Goal: Subscribe to service/newsletter

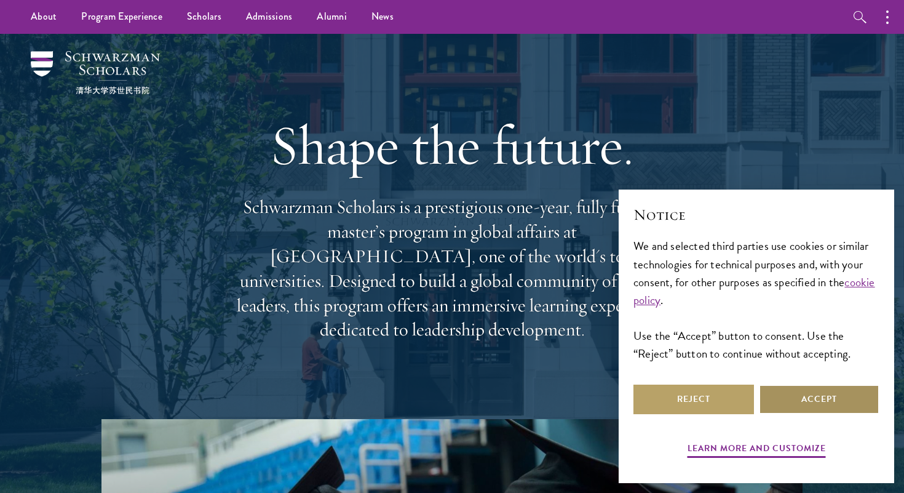
click at [798, 400] on button "Accept" at bounding box center [819, 399] width 121 height 30
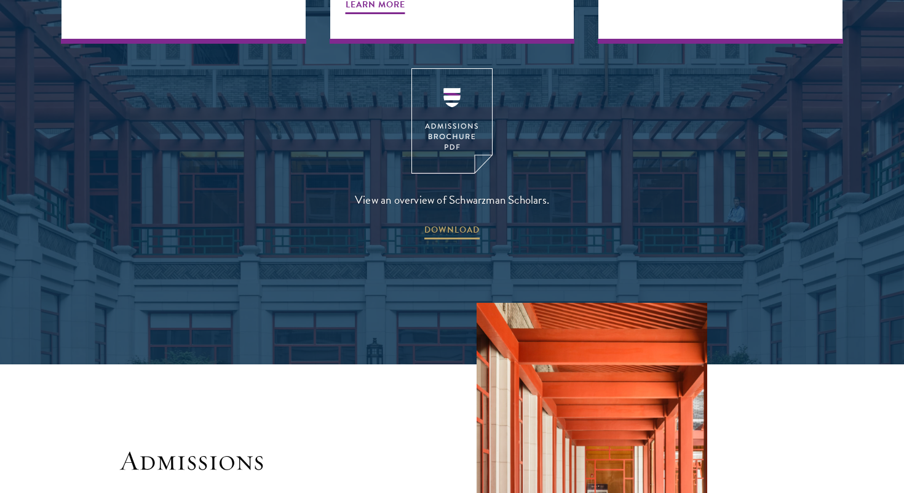
scroll to position [1732, 0]
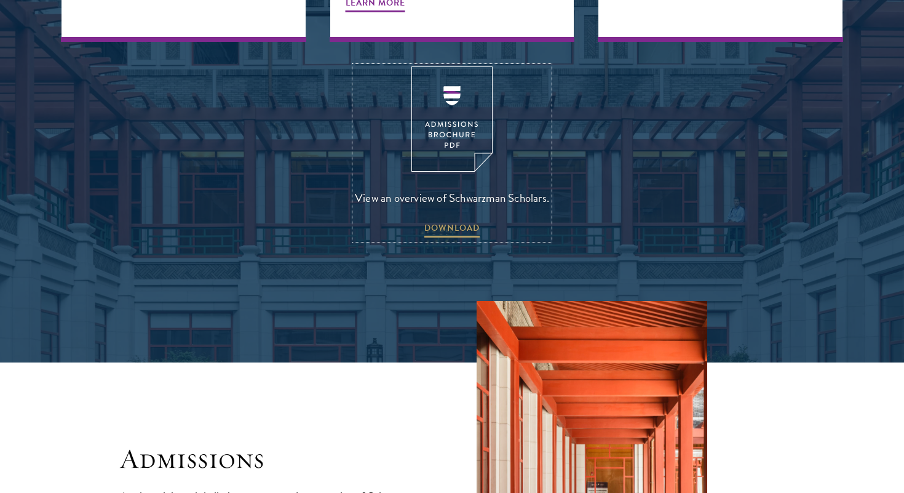
drag, startPoint x: 448, startPoint y: 71, endPoint x: 220, endPoint y: 193, distance: 258.0
click at [220, 193] on div "View an overview of Schwarzman Scholars. DOWNLOAD" at bounding box center [451, 152] width 781 height 173
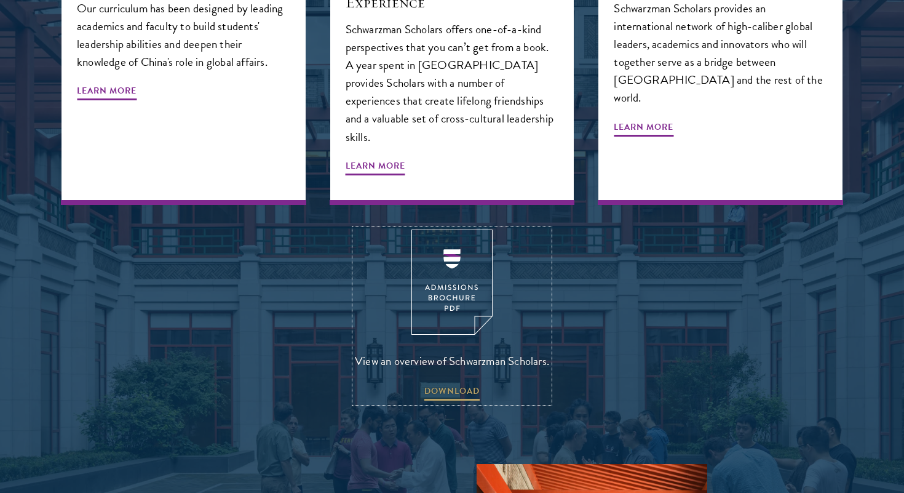
scroll to position [1569, 0]
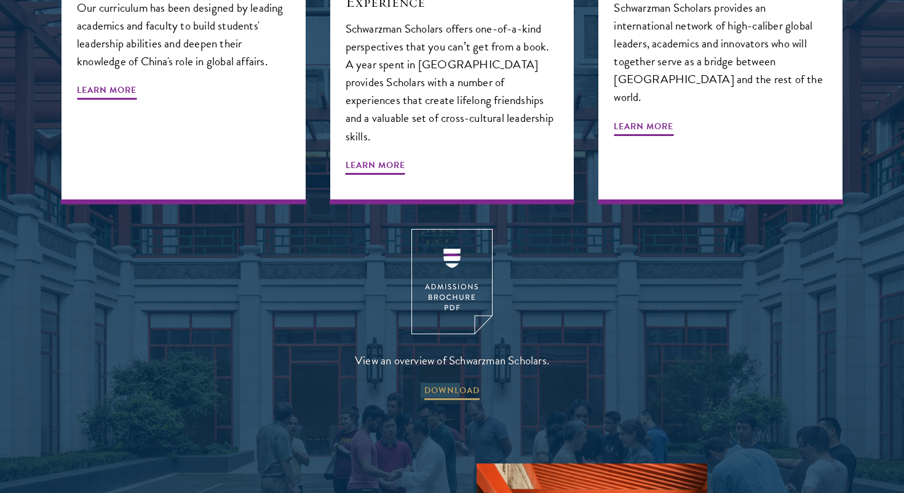
click at [258, 307] on div "View an overview of Schwarzman Scholars. DOWNLOAD" at bounding box center [451, 315] width 781 height 173
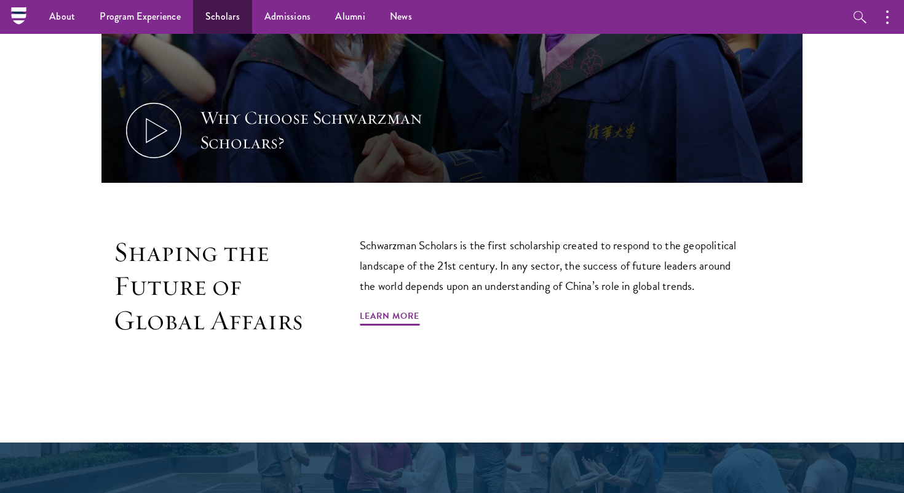
scroll to position [224, 0]
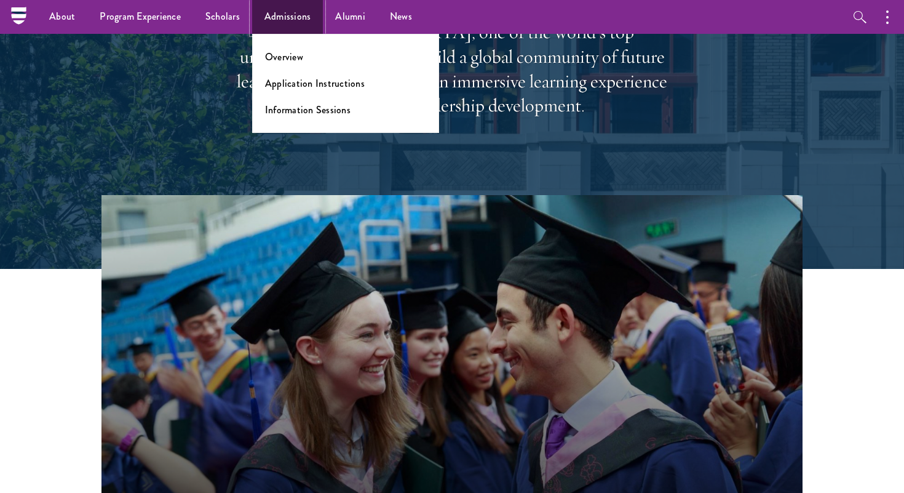
click at [296, 16] on link "Admissions" at bounding box center [287, 17] width 71 height 34
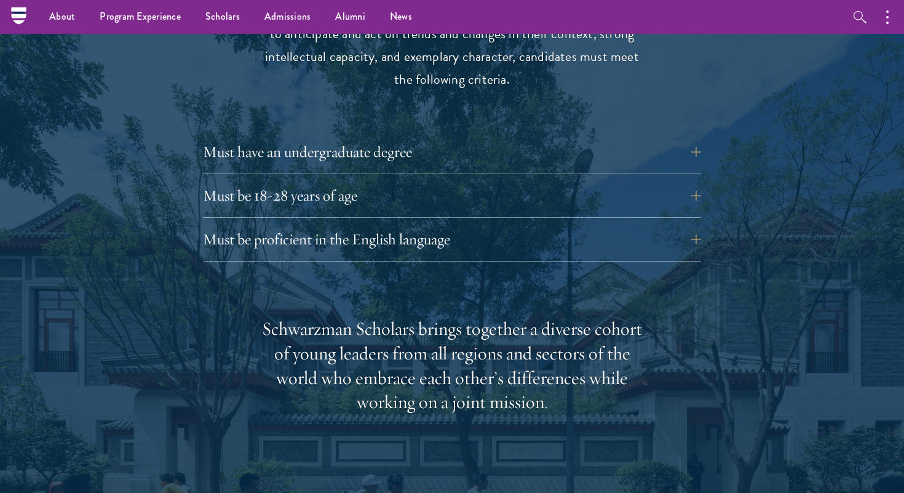
scroll to position [1685, 0]
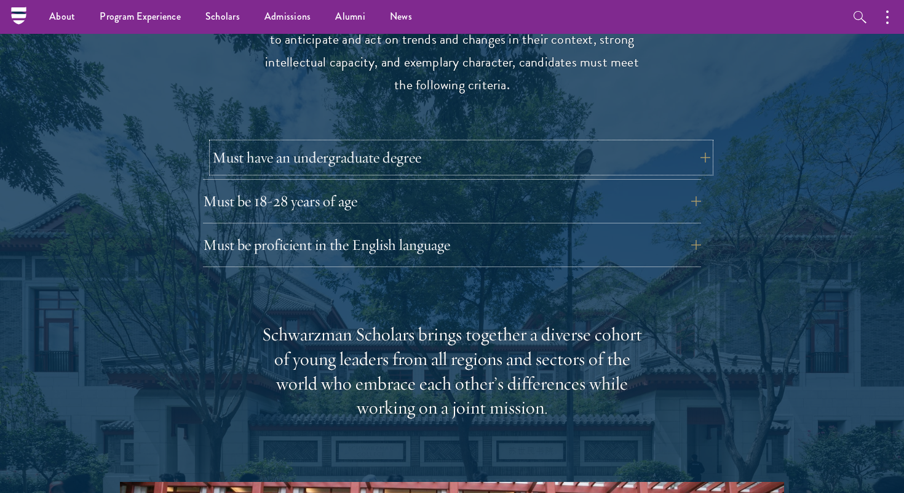
click at [357, 143] on button "Must have an undergraduate degree" at bounding box center [461, 158] width 498 height 30
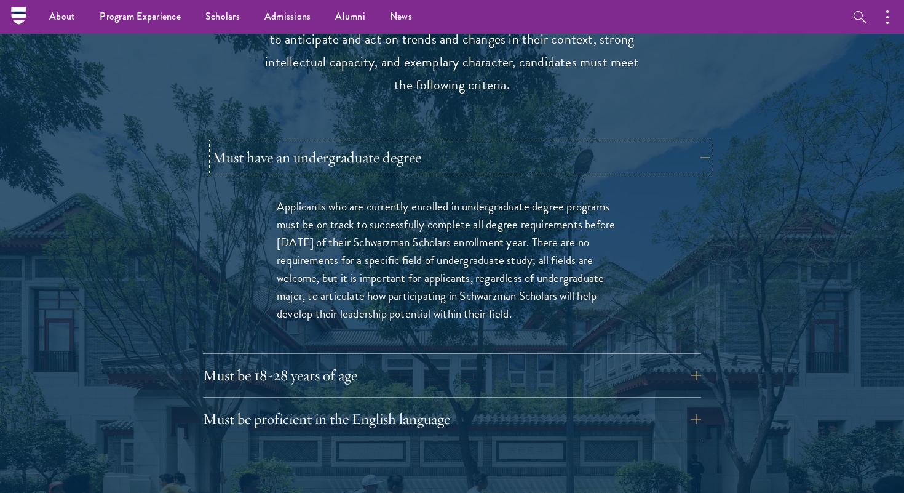
click at [357, 143] on button "Must have an undergraduate degree" at bounding box center [461, 158] width 498 height 30
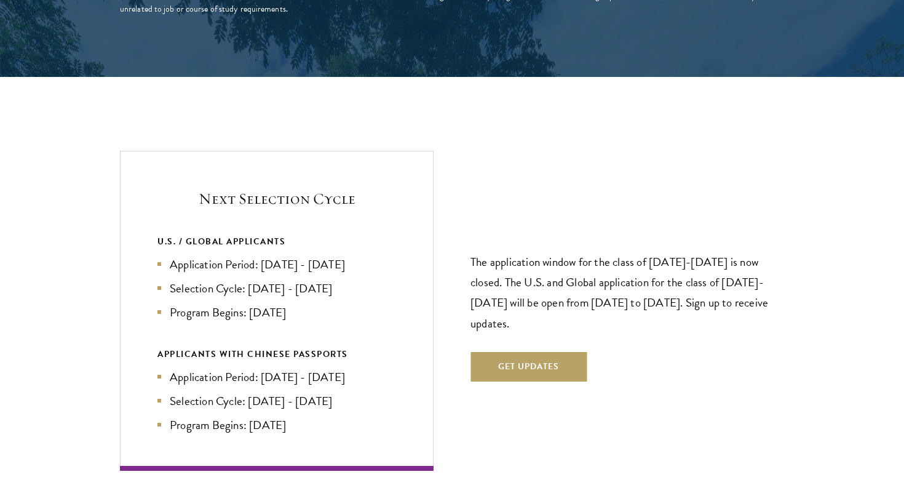
scroll to position [2528, 0]
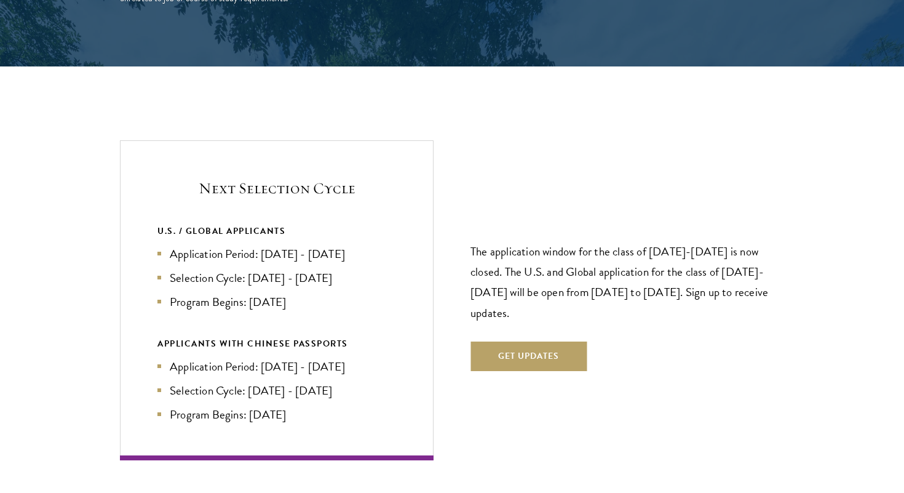
click at [333, 245] on li "Application Period: Apr 2026 - Sep 2026" at bounding box center [276, 254] width 239 height 18
click at [350, 245] on li "Application Period: Apr 2026 - Sep 2026" at bounding box center [276, 254] width 239 height 18
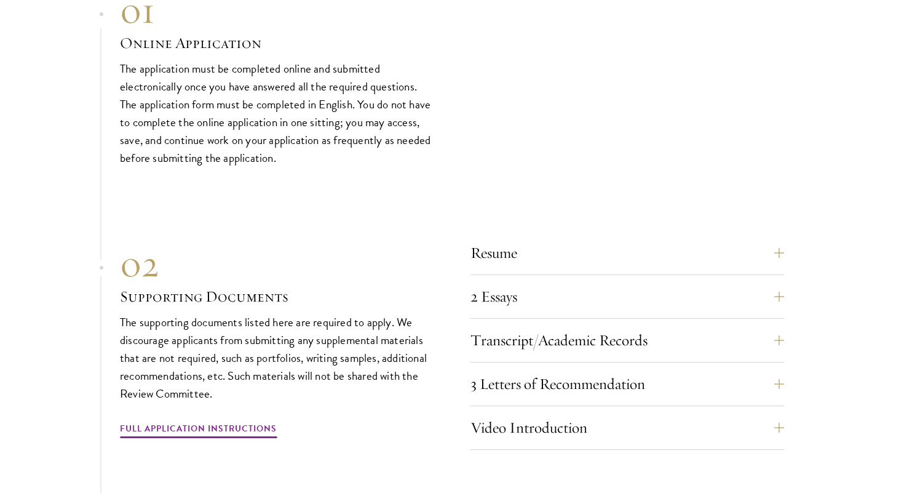
scroll to position [3720, 0]
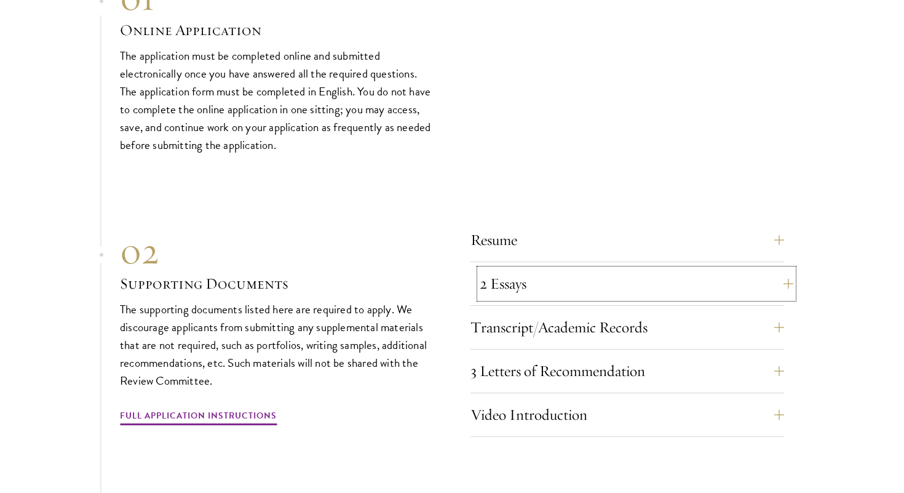
click at [588, 269] on button "2 Essays" at bounding box center [637, 284] width 314 height 30
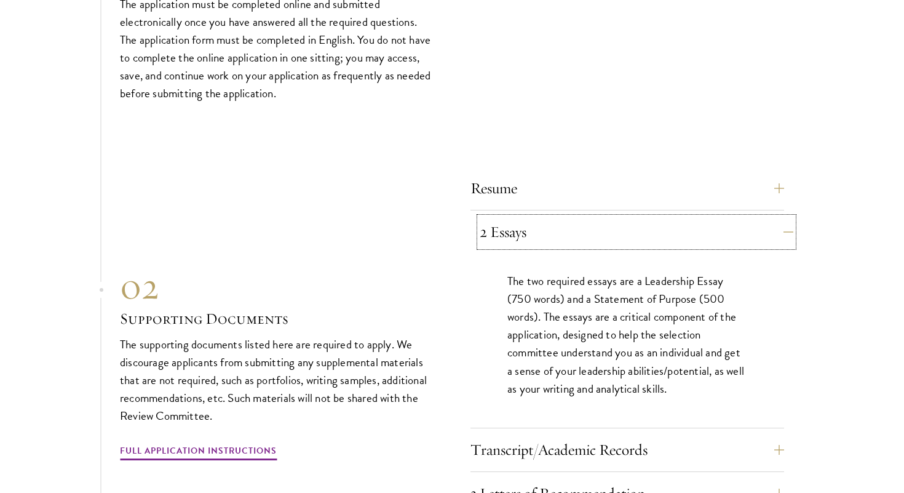
scroll to position [3798, 0]
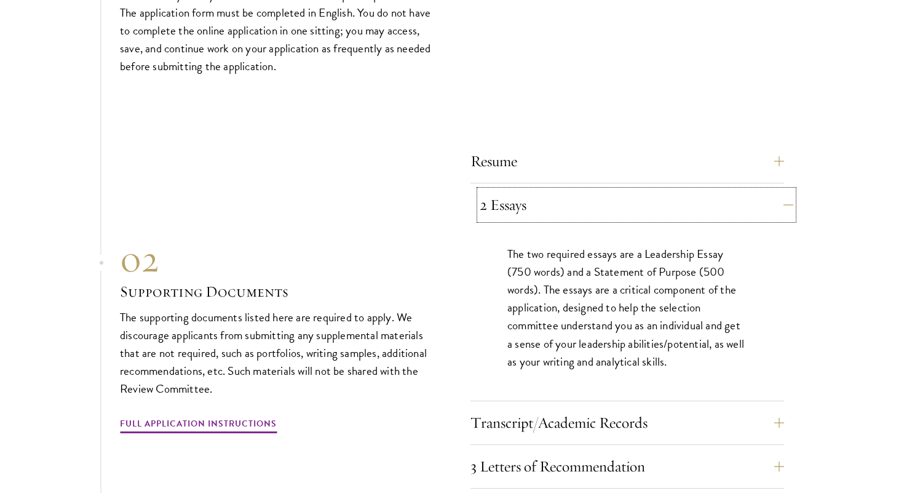
click at [730, 190] on button "2 Essays" at bounding box center [637, 205] width 314 height 30
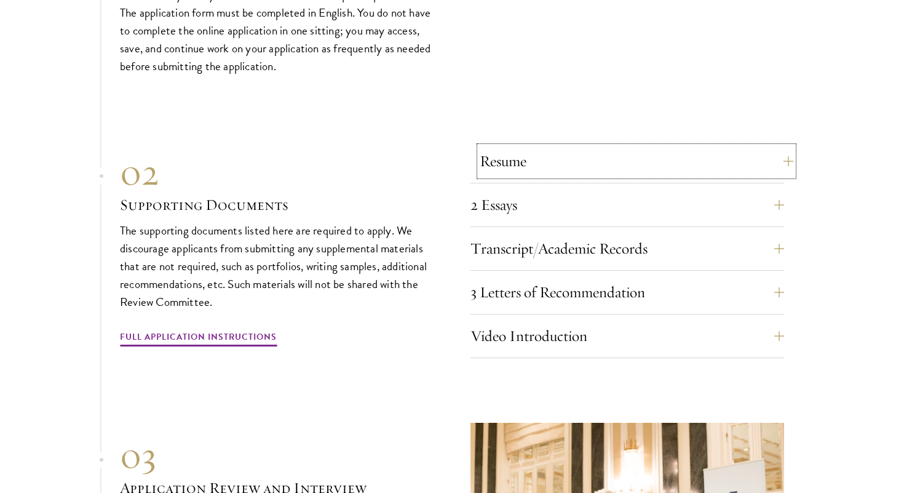
click at [700, 148] on button "Resume" at bounding box center [637, 161] width 314 height 30
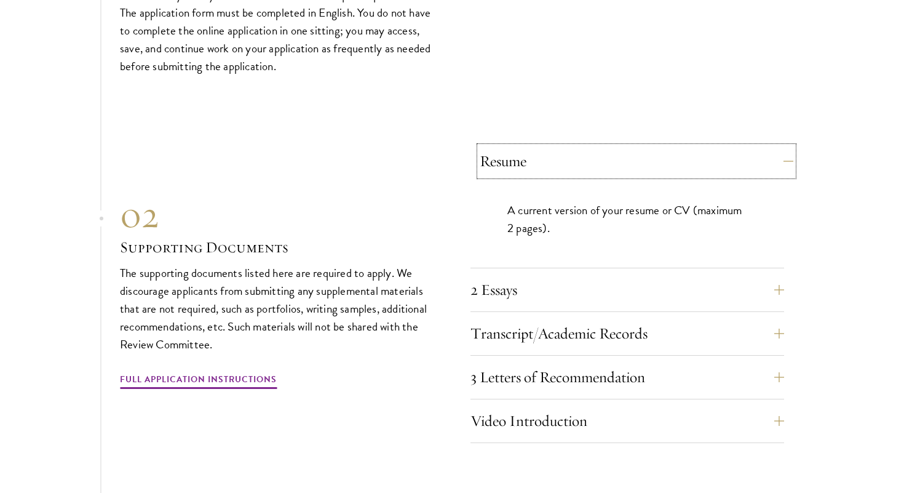
click at [700, 148] on button "Resume" at bounding box center [637, 161] width 314 height 30
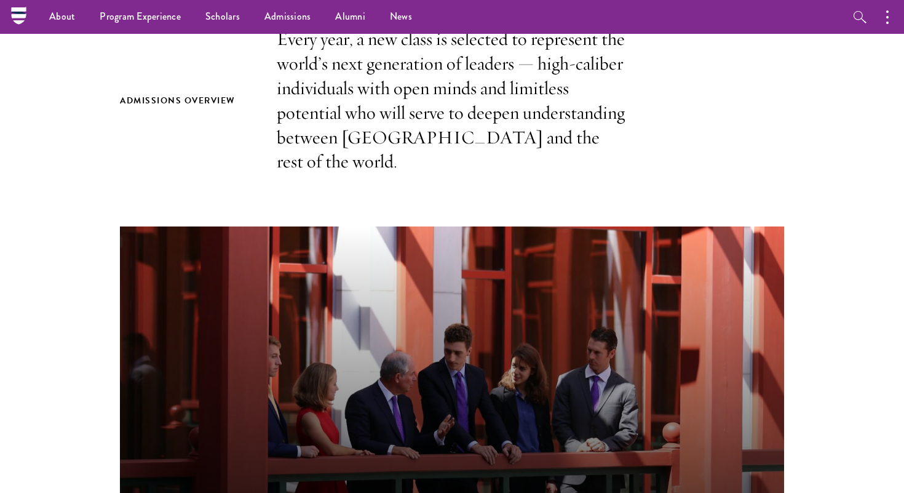
scroll to position [380, 0]
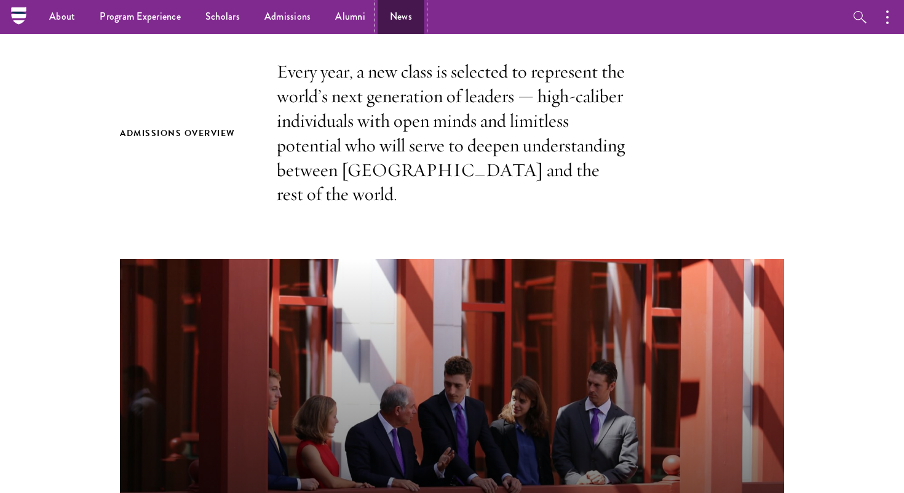
click at [397, 20] on link "News" at bounding box center [401, 17] width 47 height 34
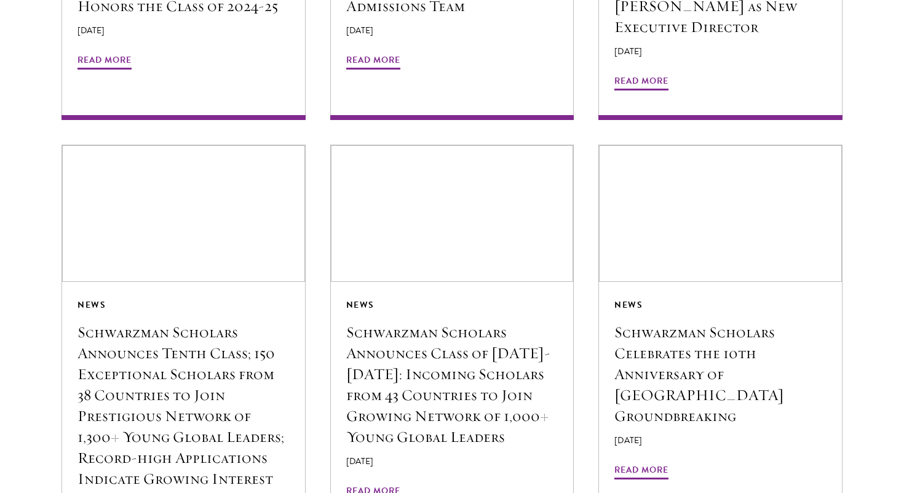
scroll to position [3096, 0]
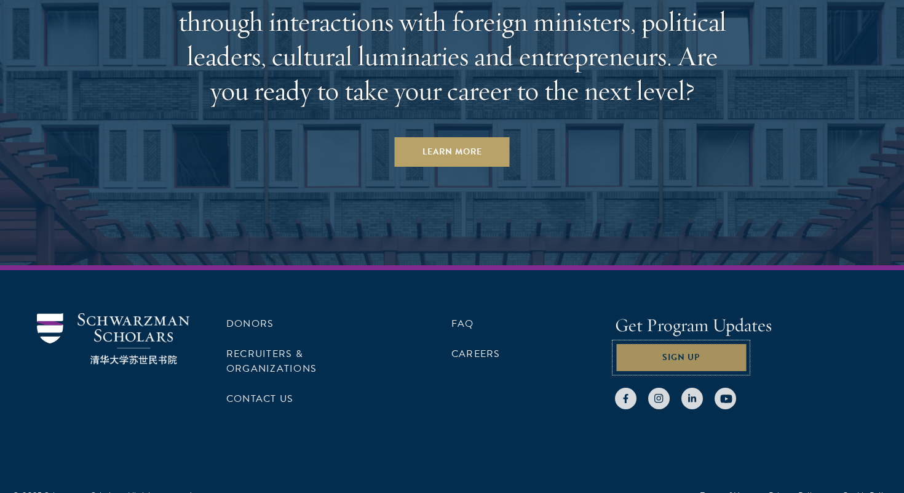
click at [674, 342] on button "Sign Up" at bounding box center [681, 357] width 132 height 30
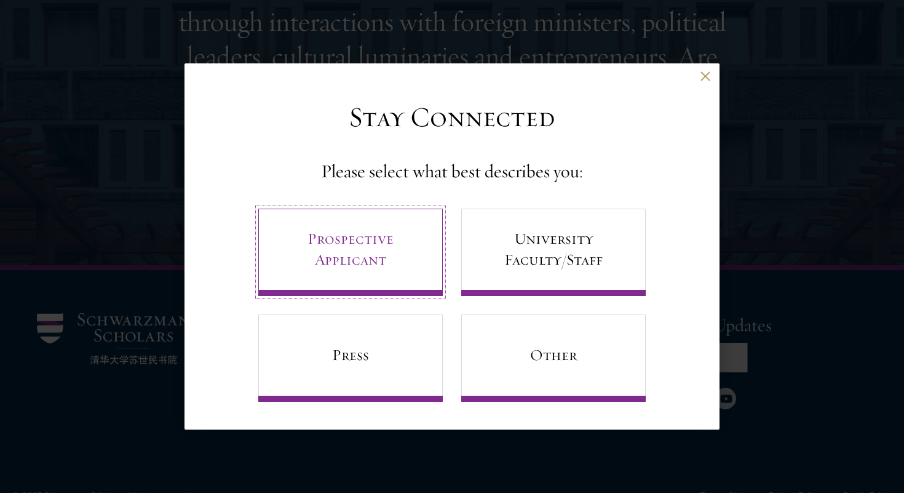
click at [341, 243] on link "Prospective Applicant" at bounding box center [350, 251] width 184 height 87
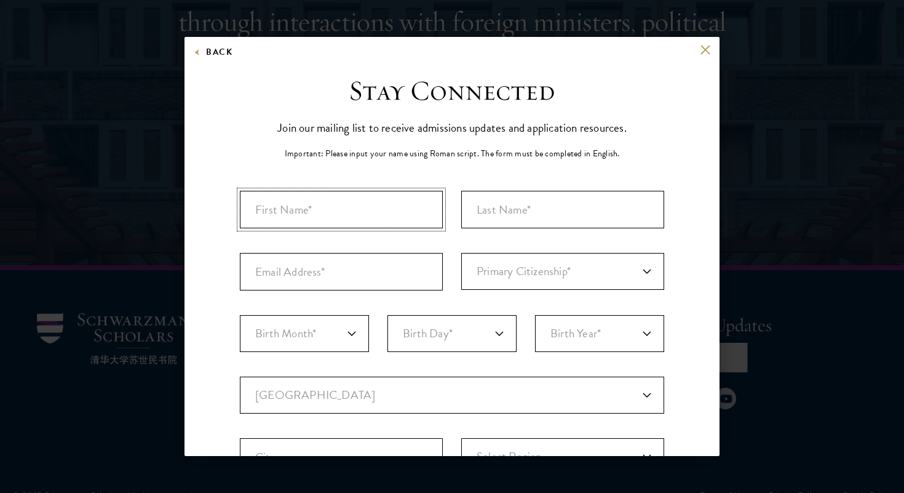
click at [303, 208] on input "First Name*" at bounding box center [341, 210] width 203 height 38
type input "Ben"
type input "<"
type input "[PERSON_NAME]"
type input "[EMAIL_ADDRESS][DOMAIN_NAME]"
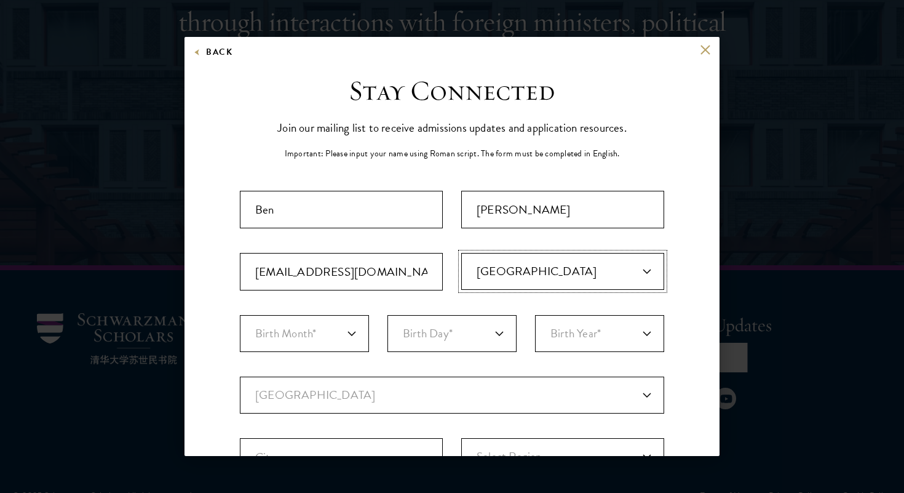
select select "AS"
click at [344, 339] on select "Birth Month* January February March April May June July August September Octobe…" at bounding box center [304, 333] width 129 height 37
select select "12"
click at [240, 315] on select "Birth Month* January February March April May June July August September Octobe…" at bounding box center [304, 333] width 129 height 37
click at [445, 330] on select "Birth Day* 1 2 3 4 5 6 7 8 9 10 11 12 13 14 15 16 17 18 19 20 21 22 23 24 25 26…" at bounding box center [451, 333] width 129 height 37
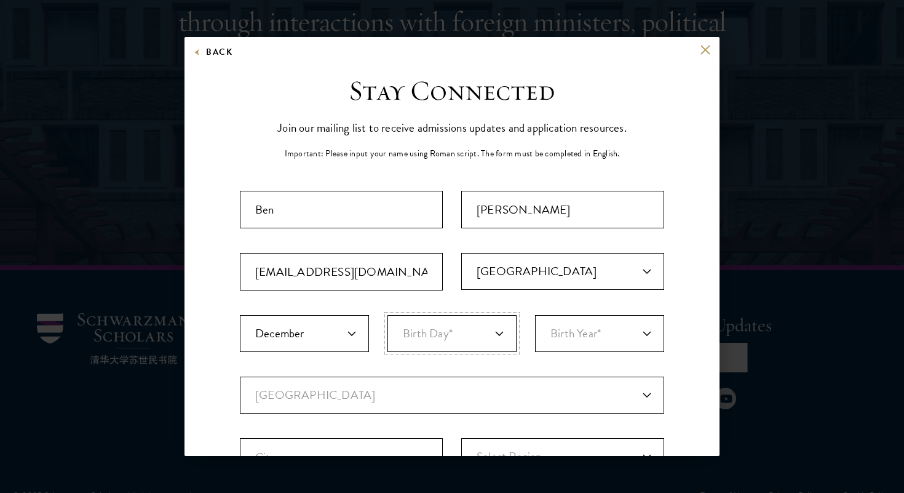
select select "01"
click at [387, 315] on select "Birth Day* 1 2 3 4 5 6 7 8 9 10 11 12 13 14 15 16 17 18 19 20 21 22 23 24 25 26…" at bounding box center [451, 333] width 129 height 37
click at [561, 339] on select "Birth Year* [DEMOGRAPHIC_DATA] [DEMOGRAPHIC_DATA] [DEMOGRAPHIC_DATA] [DEMOGRAPH…" at bounding box center [599, 333] width 129 height 37
select select "2000"
click at [535, 315] on select "Birth Year* [DEMOGRAPHIC_DATA] [DEMOGRAPHIC_DATA] [DEMOGRAPHIC_DATA] [DEMOGRAPH…" at bounding box center [599, 333] width 129 height 37
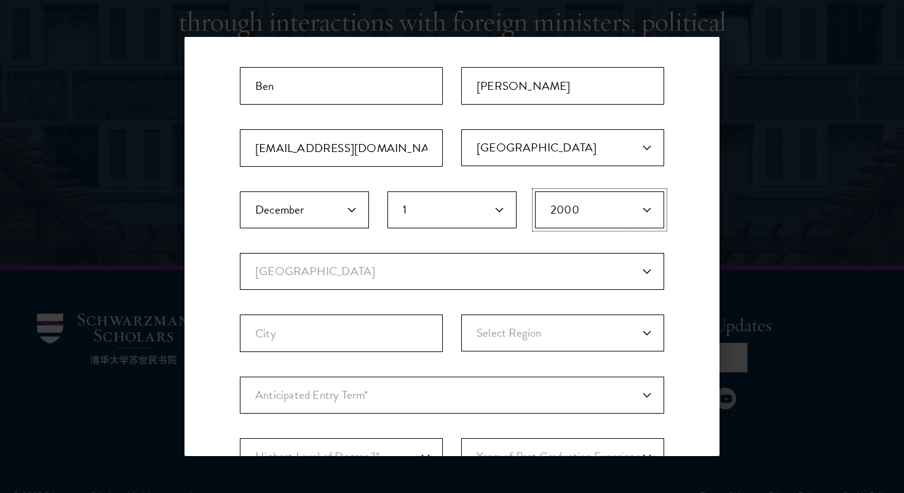
scroll to position [124, 0]
click at [378, 275] on select "Current Country [GEOGRAPHIC_DATA] [GEOGRAPHIC_DATA] [GEOGRAPHIC_DATA] [GEOGRAPH…" at bounding box center [452, 270] width 424 height 37
select select "AS"
click at [240, 252] on select "Current Country [GEOGRAPHIC_DATA] [GEOGRAPHIC_DATA] [GEOGRAPHIC_DATA] [GEOGRAPH…" at bounding box center [452, 270] width 424 height 37
select select
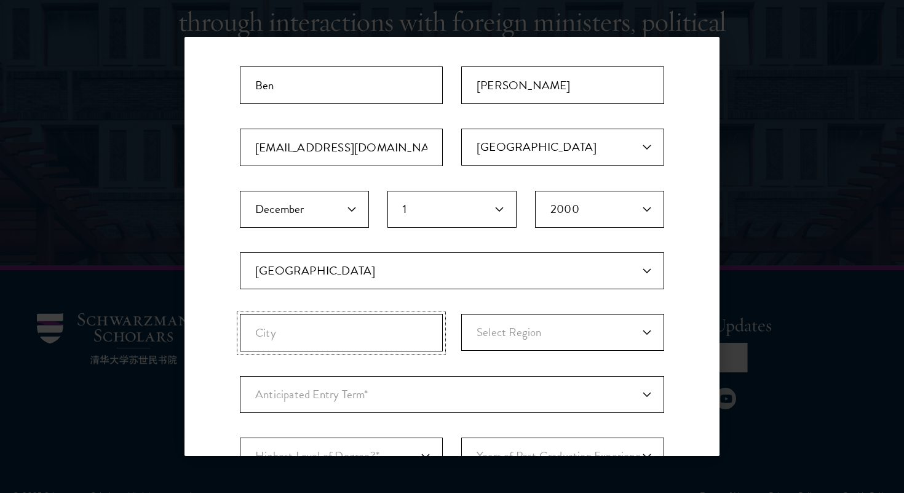
click at [342, 337] on input "City" at bounding box center [341, 333] width 203 height 38
type input "[GEOGRAPHIC_DATA]"
click at [587, 334] on select "Select Region [GEOGRAPHIC_DATA] [GEOGRAPHIC_DATA] [GEOGRAPHIC_DATA] [GEOGRAPHIC…" at bounding box center [562, 332] width 203 height 37
select select "Victoria"
click at [461, 314] on select "Select Region [GEOGRAPHIC_DATA] [GEOGRAPHIC_DATA] [GEOGRAPHIC_DATA] [GEOGRAPHIC…" at bounding box center [562, 332] width 203 height 37
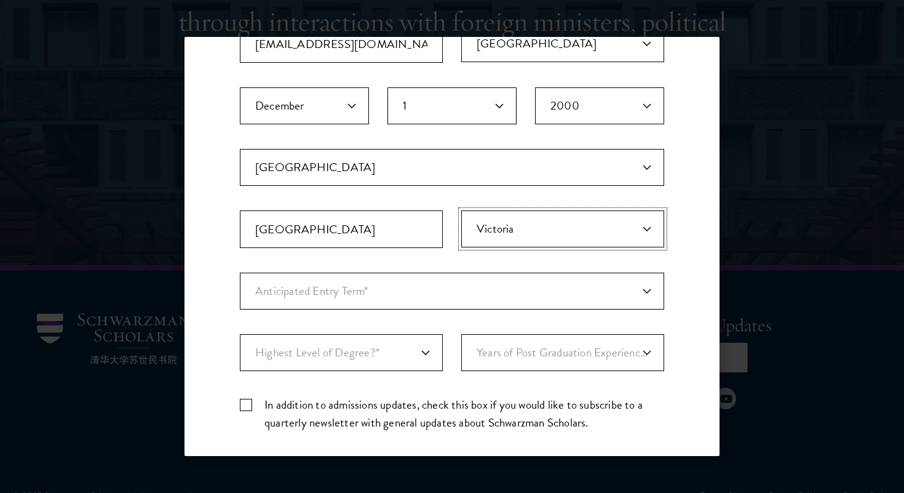
scroll to position [230, 0]
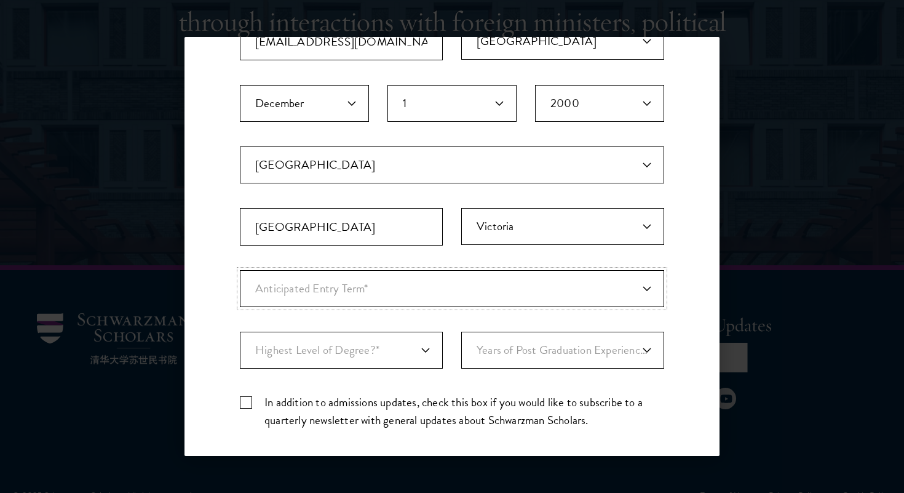
click at [608, 295] on select "Anticipated Entry Term* Just Exploring" at bounding box center [452, 288] width 424 height 37
click at [240, 270] on select "Anticipated Entry Term* Just Exploring" at bounding box center [452, 288] width 424 height 37
click at [307, 298] on select "Anticipated Entry Term* Just Exploring" at bounding box center [452, 288] width 424 height 37
click at [240, 270] on select "Anticipated Entry Term* Just Exploring" at bounding box center [452, 288] width 424 height 37
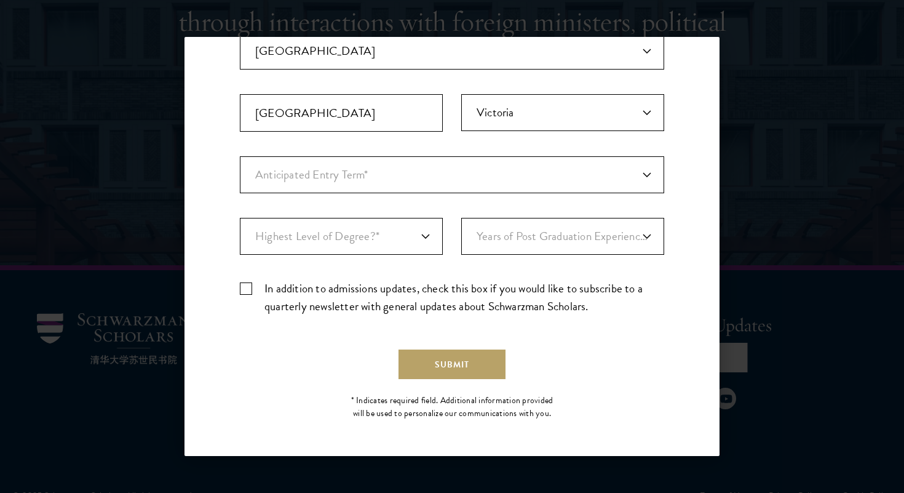
click at [293, 297] on label "In addition to admissions updates, check this box if you would like to subscrib…" at bounding box center [452, 297] width 424 height 36
click at [293, 287] on input "In addition to admissions updates, check this box if you would like to subscrib…" at bounding box center [452, 283] width 424 height 8
checkbox input "true"
click at [314, 237] on select "Highest Level of Degree?* PHD Bachelor's Master's Current Undergraduate Student" at bounding box center [341, 236] width 203 height 37
click at [240, 218] on select "Highest Level of Degree?* PHD Bachelor's Master's Current Undergraduate Student" at bounding box center [341, 236] width 203 height 37
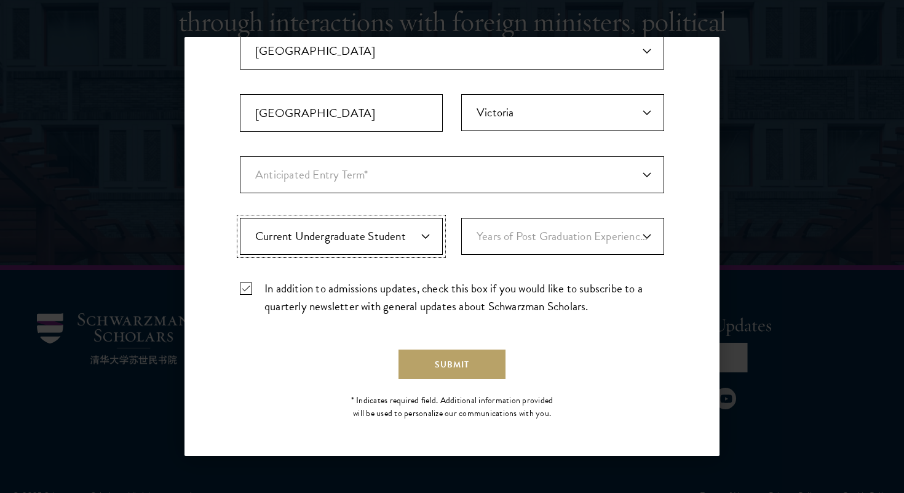
click at [342, 240] on select "Highest Level of Degree?* PHD Bachelor's Master's Current Undergraduate Student" at bounding box center [341, 236] width 203 height 37
select select "baef124f-e103-44b1-8ca6-5d0669438e44"
click at [240, 218] on select "Highest Level of Degree?* PHD Bachelor's Master's Current Undergraduate Student" at bounding box center [341, 236] width 203 height 37
click at [513, 232] on select "Years of Post Graduation Experience?* 1 2 3 4 5 6 7 8 9 10" at bounding box center [562, 236] width 203 height 37
select select "5"
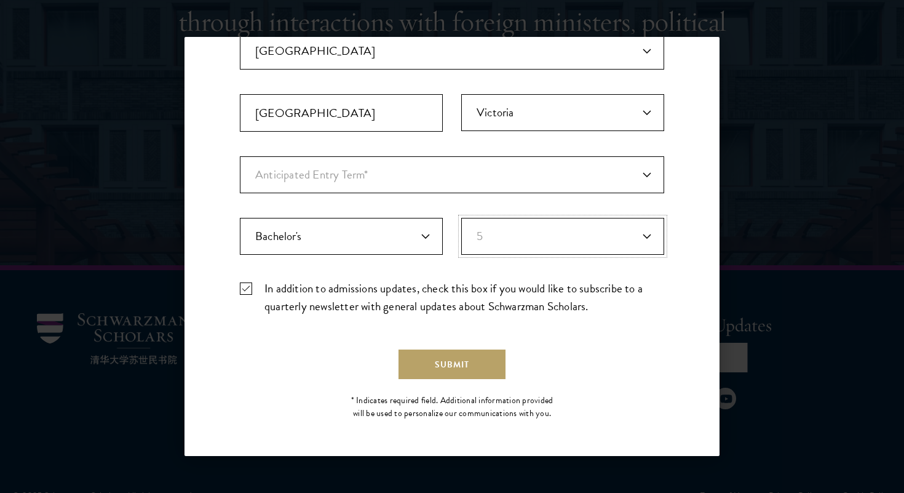
click at [461, 218] on select "Years of Post Graduation Experience?* 1 2 3 4 5 6 7 8 9 10" at bounding box center [562, 236] width 203 height 37
click at [349, 242] on select "Highest Level of Degree?* PHD Bachelor's Master's Current Undergraduate Student" at bounding box center [341, 236] width 203 height 37
select select "bf44f490-31e9-4d16-b1d2-df861e7933aa"
click at [240, 218] on select "Highest Level of Degree?* PHD Bachelor's Master's Current Undergraduate Student" at bounding box center [341, 236] width 203 height 37
click at [323, 365] on div "Submit" at bounding box center [452, 364] width 424 height 30
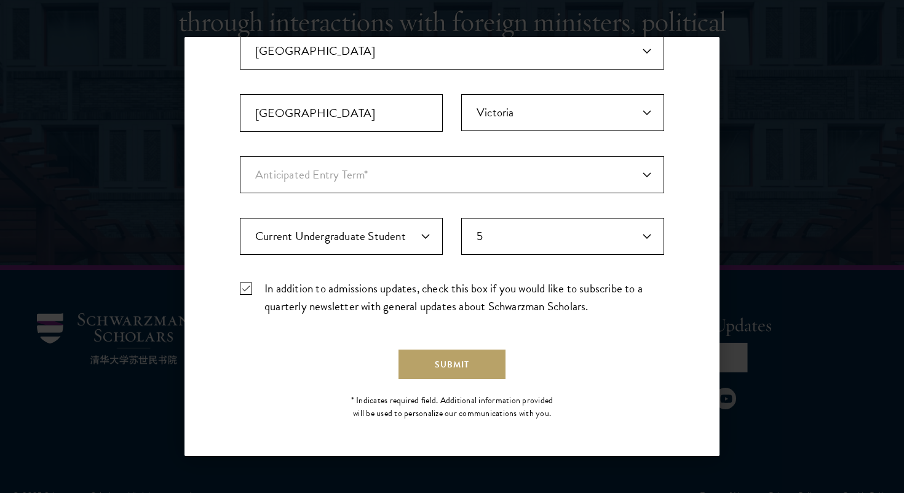
click at [309, 299] on label "In addition to admissions updates, check this box if you would like to subscrib…" at bounding box center [452, 297] width 424 height 36
click at [309, 287] on input "In addition to admissions updates, check this box if you would like to subscrib…" at bounding box center [452, 283] width 424 height 8
click at [322, 293] on label "In addition to admissions updates, check this box if you would like to subscrib…" at bounding box center [452, 297] width 424 height 36
click at [322, 287] on input "In addition to admissions updates, check this box if you would like to subscrib…" at bounding box center [452, 283] width 424 height 8
checkbox input "true"
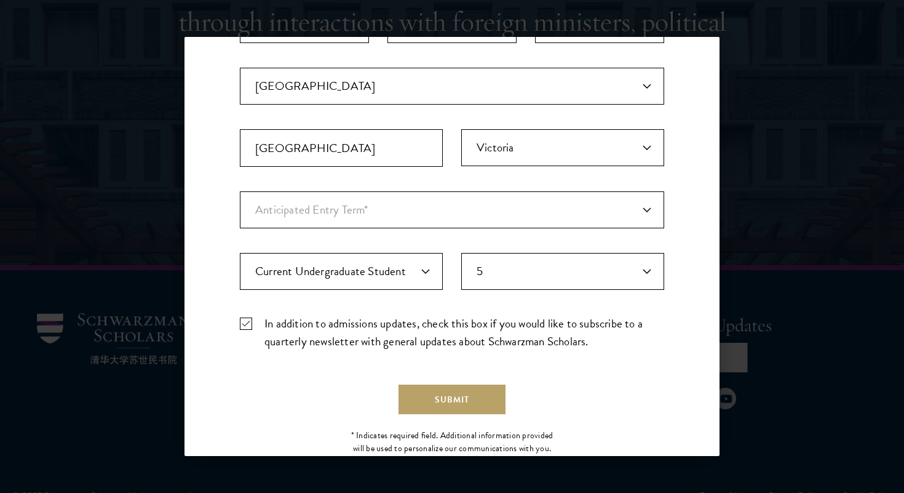
scroll to position [298, 0]
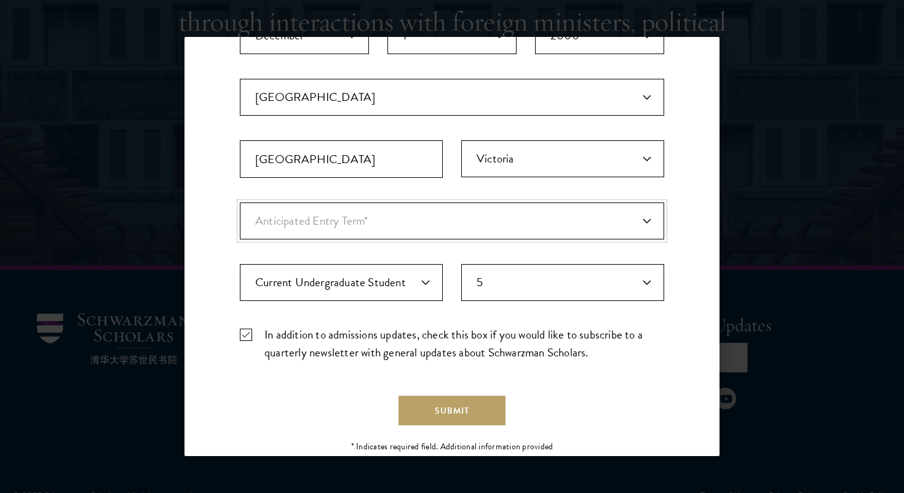
click at [384, 211] on select "Anticipated Entry Term* Just Exploring" at bounding box center [452, 220] width 424 height 37
select select "a6790467-ebe7-4045-a56a-66c1cae98076"
click at [240, 202] on select "Anticipated Entry Term* Just Exploring" at bounding box center [452, 220] width 424 height 37
click at [395, 226] on select "Anticipated Entry Term* Just Exploring" at bounding box center [452, 220] width 424 height 37
select select "Anticipated Entry Term*"
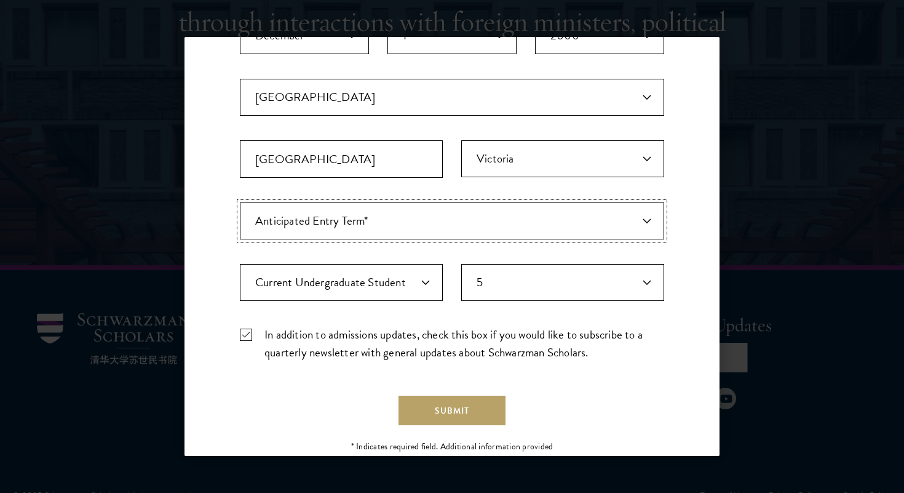
click at [240, 202] on select "Anticipated Entry Term* Just Exploring" at bounding box center [452, 220] width 424 height 37
click at [232, 247] on div "Stay Connected Please select what best describes you: Prospective Applicant Uni…" at bounding box center [451, 125] width 535 height 698
click at [229, 248] on div "Stay Connected Please select what best describes you: Prospective Applicant Uni…" at bounding box center [451, 125] width 535 height 698
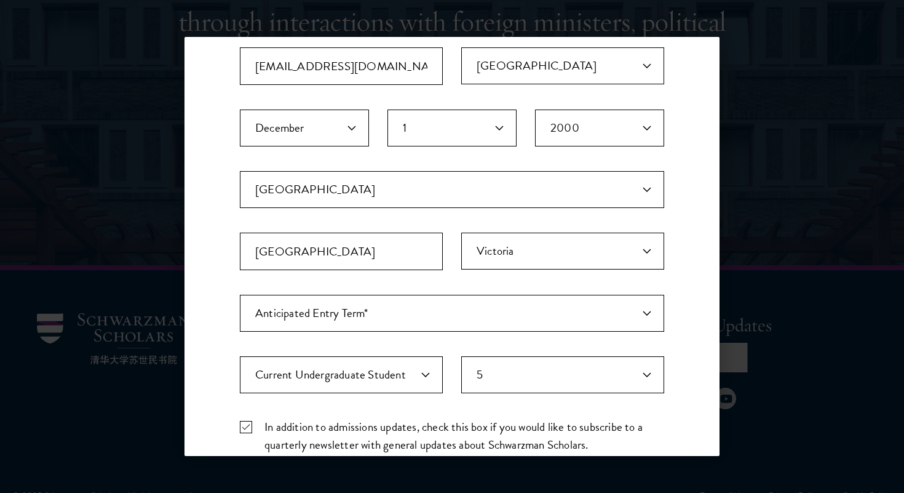
scroll to position [344, 0]
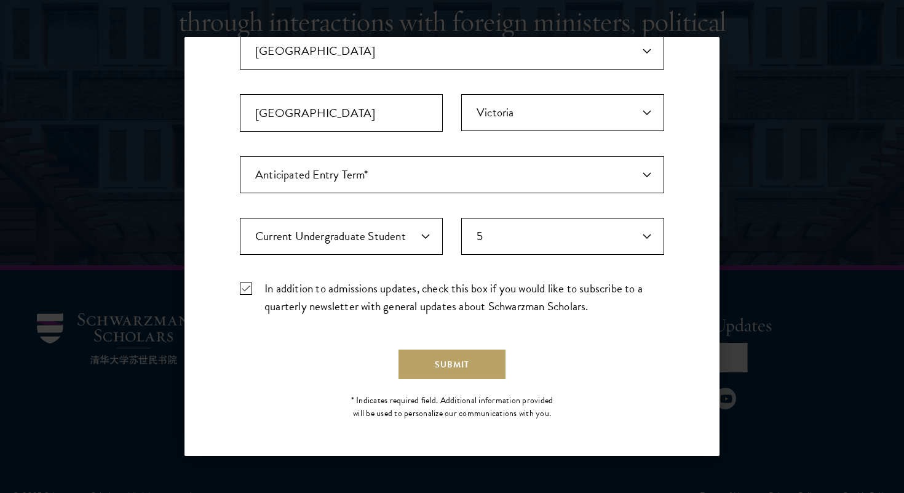
click at [307, 350] on div "Submit" at bounding box center [452, 364] width 424 height 30
click at [405, 237] on select "Highest Level of Degree?* PHD Bachelor's Master's Current Undergraduate Student" at bounding box center [341, 236] width 203 height 37
click at [240, 218] on select "Highest Level of Degree?* PHD Bachelor's Master's Current Undergraduate Student" at bounding box center [341, 236] width 203 height 37
click at [416, 166] on select "Anticipated Entry Term* Just Exploring" at bounding box center [452, 174] width 424 height 37
click at [240, 156] on select "Anticipated Entry Term* Just Exploring" at bounding box center [452, 174] width 424 height 37
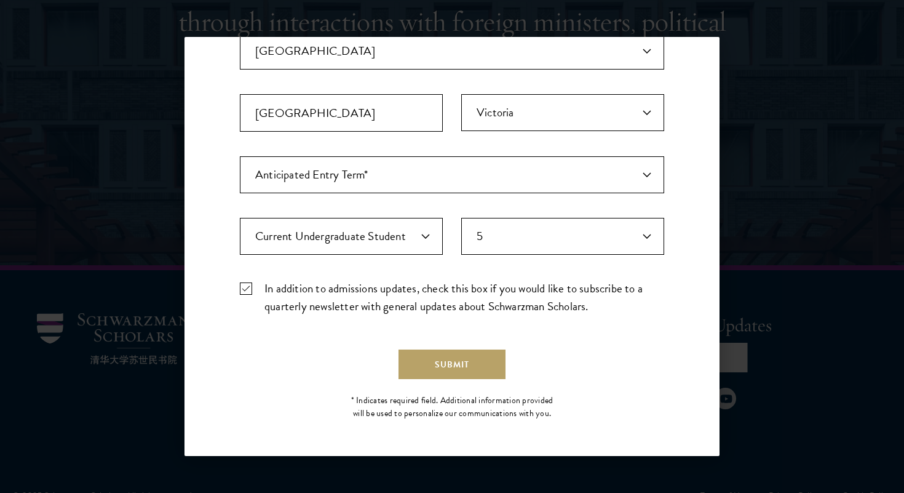
click at [295, 314] on label "In addition to admissions updates, check this box if you would like to subscrib…" at bounding box center [452, 297] width 424 height 36
click at [295, 287] on input "In addition to admissions updates, check this box if you would like to subscrib…" at bounding box center [452, 283] width 424 height 8
click at [328, 295] on label "In addition to admissions updates, check this box if you would like to subscrib…" at bounding box center [452, 297] width 424 height 36
click at [328, 287] on input "In addition to admissions updates, check this box if you would like to subscrib…" at bounding box center [452, 283] width 424 height 8
checkbox input "true"
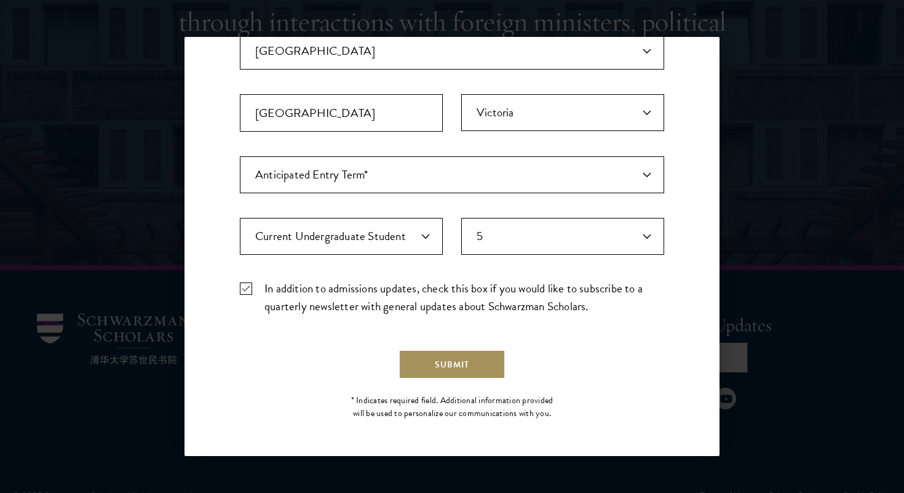
click at [437, 366] on button "Submit" at bounding box center [451, 364] width 107 height 30
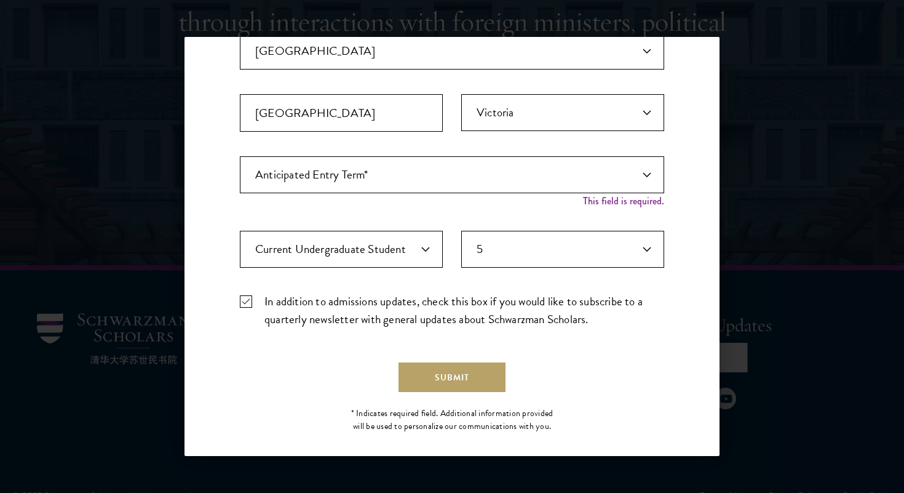
drag, startPoint x: 469, startPoint y: 152, endPoint x: 459, endPoint y: 158, distance: 11.6
click at [468, 152] on fieldset "Country Current Country [GEOGRAPHIC_DATA] [GEOGRAPHIC_DATA] [GEOGRAPHIC_DATA] […" at bounding box center [452, 95] width 424 height 124
click at [335, 178] on select "Anticipated Entry Term* Just Exploring" at bounding box center [452, 174] width 424 height 37
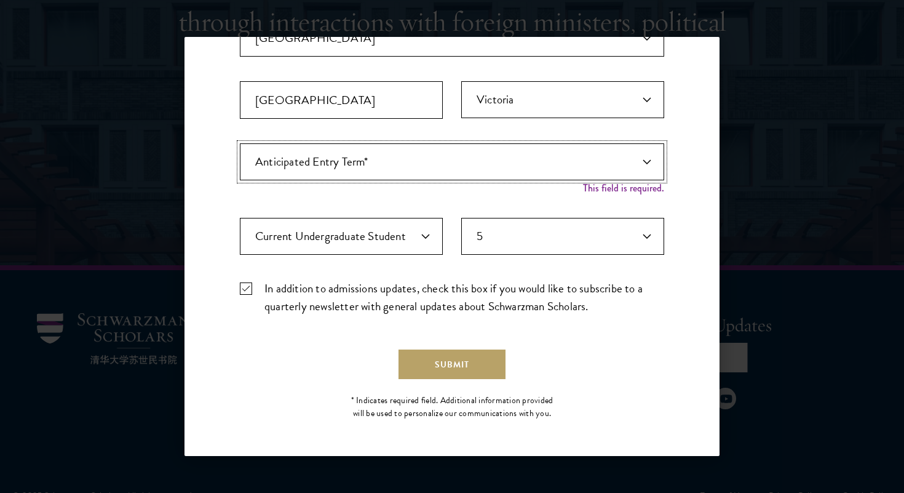
click at [295, 160] on select "Anticipated Entry Term* Just Exploring" at bounding box center [452, 161] width 424 height 37
select select "a6790467-ebe7-4045-a56a-66c1cae98076"
click at [240, 156] on select "Anticipated Entry Term* Just Exploring" at bounding box center [452, 161] width 424 height 37
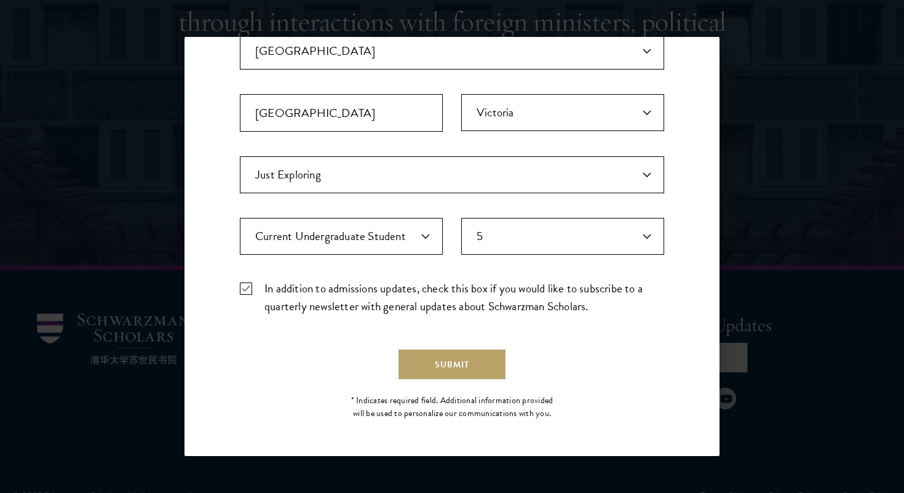
click at [229, 184] on div "Stay Connected Please select what best describes you: Prospective Applicant Uni…" at bounding box center [451, 79] width 535 height 698
click at [449, 362] on button "Submit" at bounding box center [451, 364] width 107 height 30
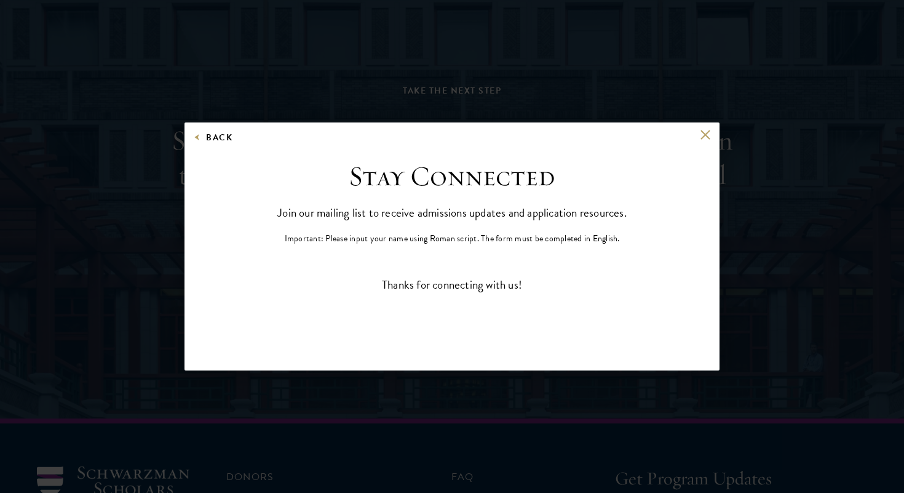
scroll to position [0, 0]
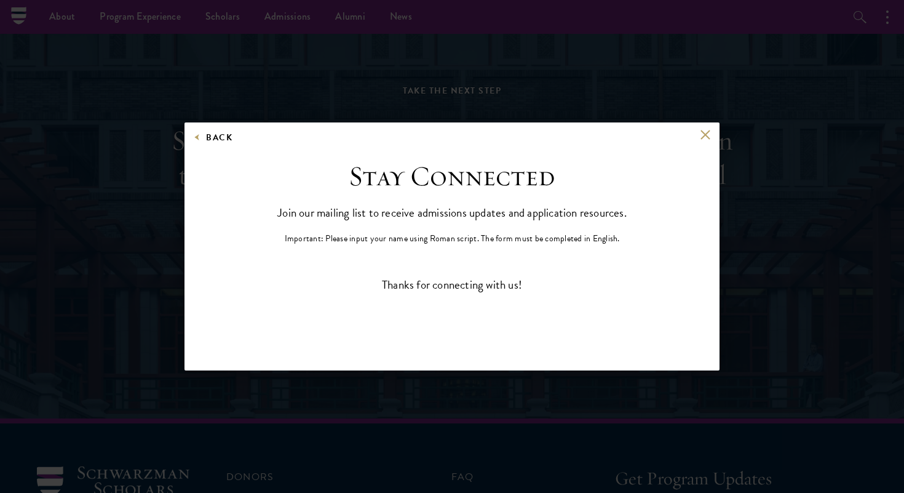
click at [437, 241] on p "Important: Please input your name using Roman script. The form must be complete…" at bounding box center [452, 238] width 335 height 13
click at [505, 241] on p "Important: Please input your name using Roman script. The form must be complete…" at bounding box center [452, 238] width 335 height 13
click at [705, 135] on button at bounding box center [705, 135] width 10 height 10
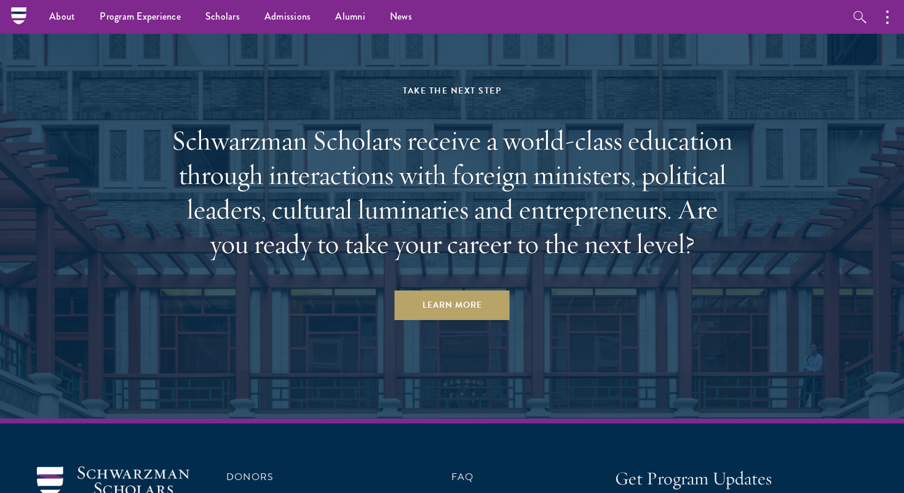
scroll to position [2955, 0]
